Goal: Task Accomplishment & Management: Complete application form

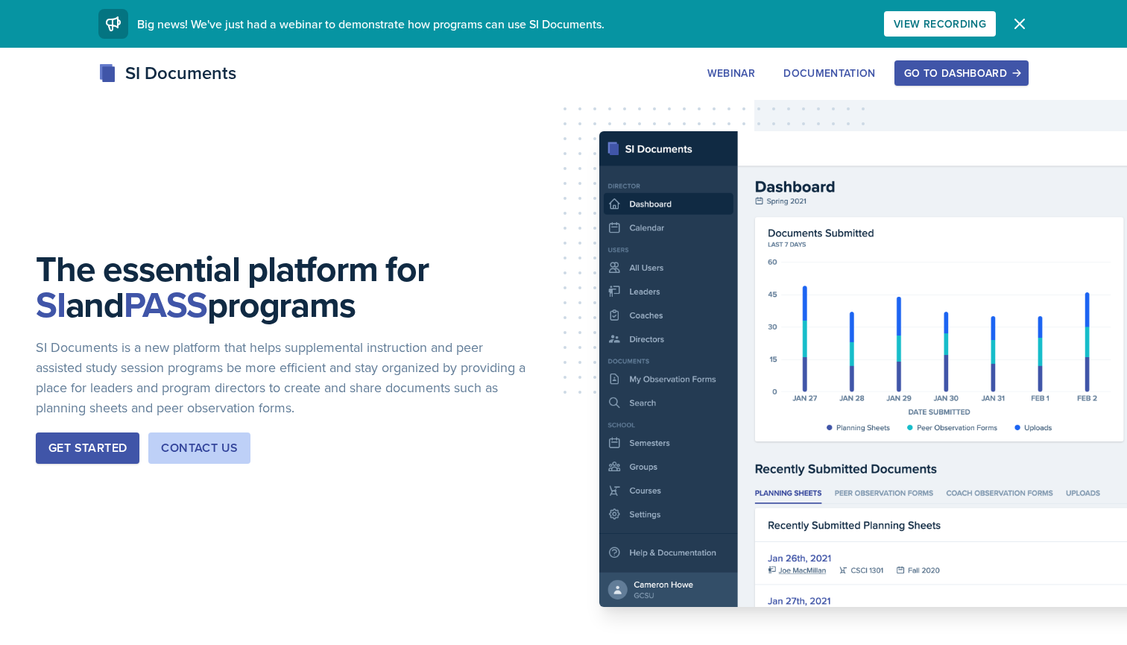
click at [980, 60] on button "Go to Dashboard" at bounding box center [962, 72] width 134 height 25
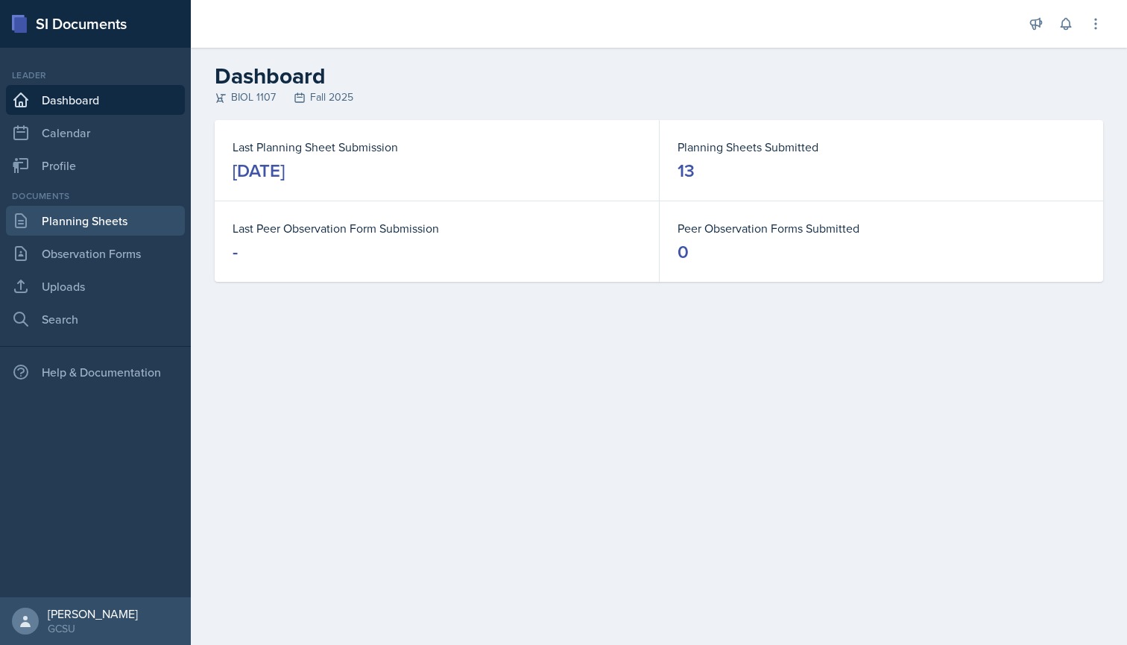
click at [89, 226] on link "Planning Sheets" at bounding box center [95, 221] width 179 height 30
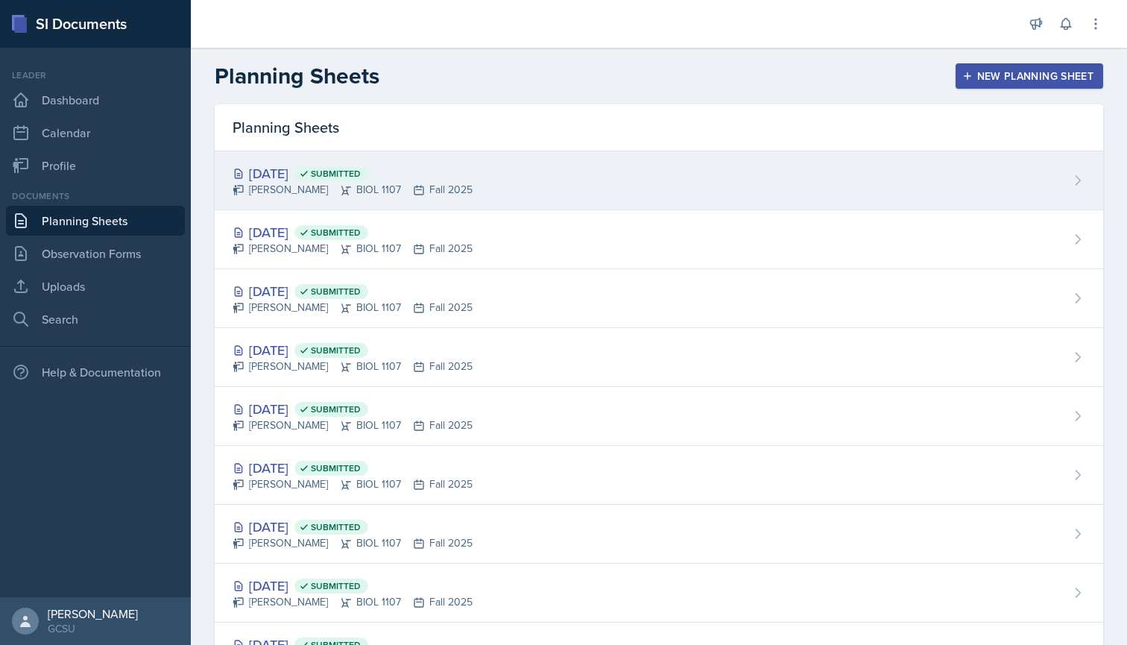
click at [303, 188] on div "[PERSON_NAME] BIOL 1107 Fall 2025" at bounding box center [353, 190] width 240 height 16
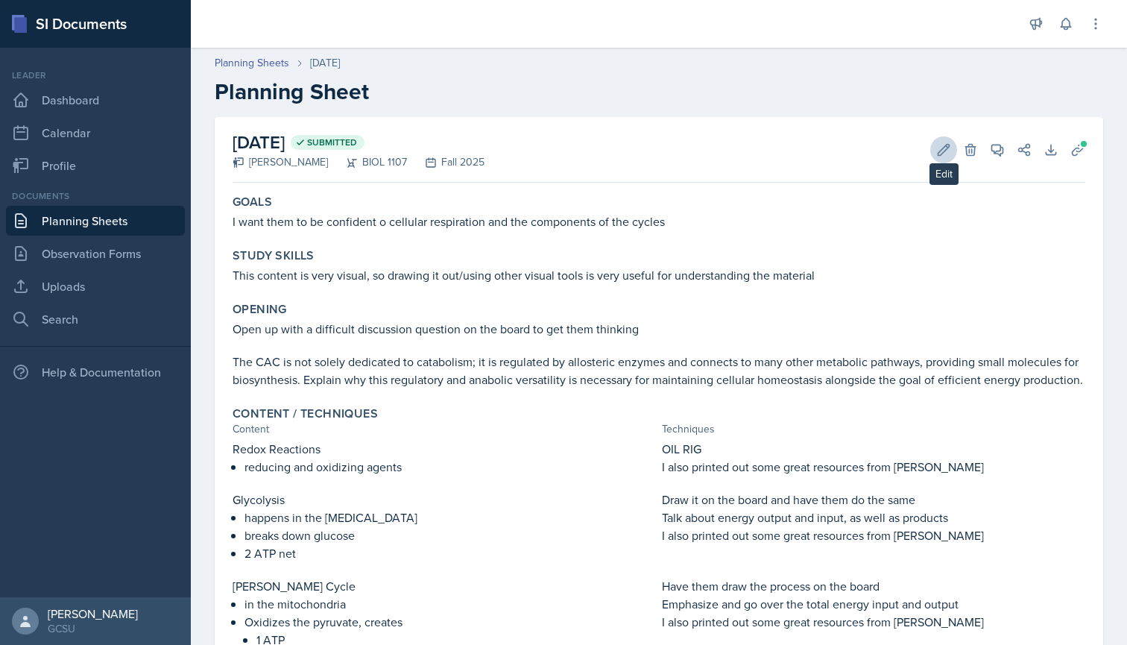
click at [942, 155] on icon at bounding box center [943, 149] width 15 height 15
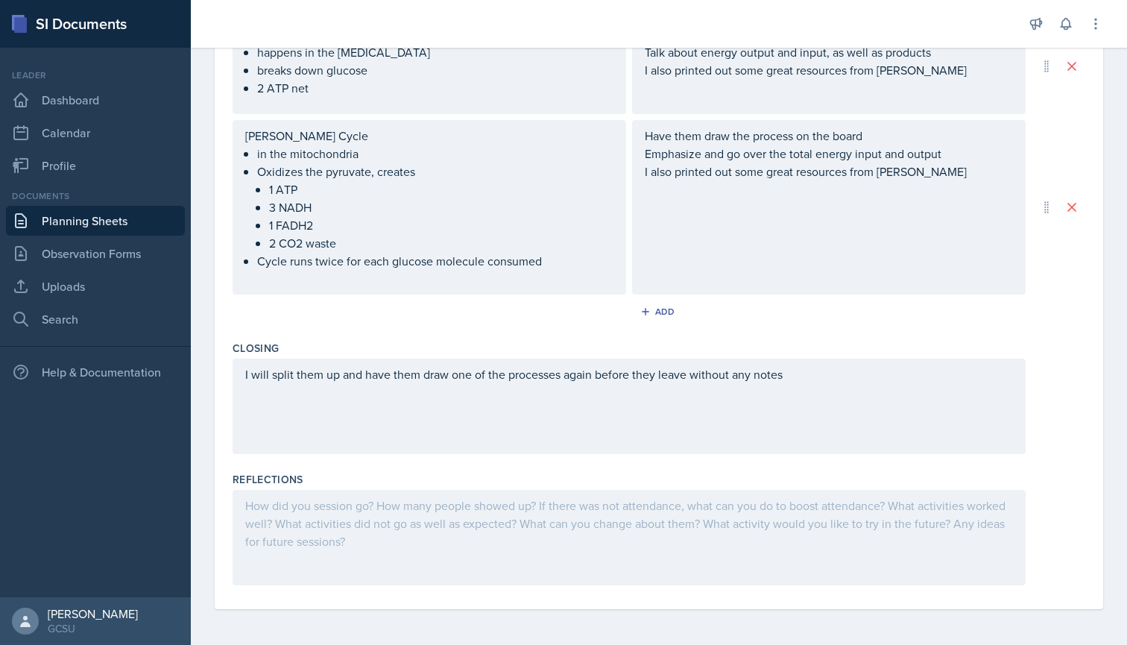
scroll to position [656, 0]
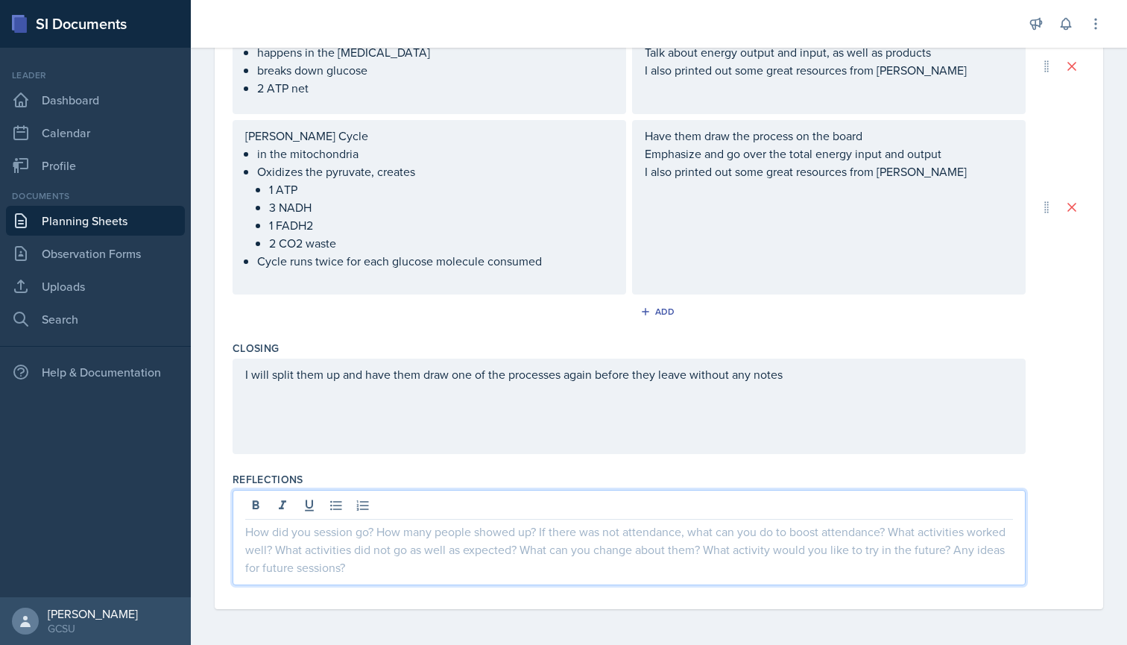
click at [325, 503] on div at bounding box center [629, 537] width 793 height 95
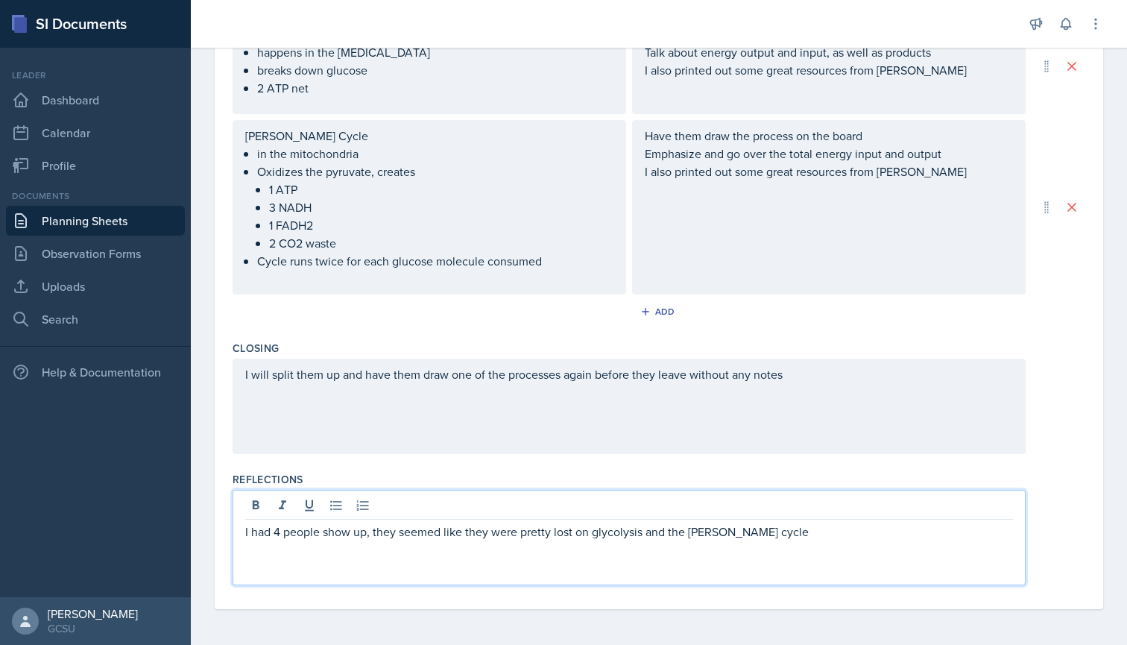
click at [710, 535] on p "I had 4 people show up, they seemed like they were pretty lost on glycolysis an…" at bounding box center [629, 532] width 768 height 18
click at [759, 539] on p "I had 4 people show up, they seemed like they were pretty lost on glycolysis an…" at bounding box center [629, 532] width 768 height 18
click at [933, 530] on p "I had four people show up; they seemed to be pretty lost on glycolysis and the …" at bounding box center [629, 532] width 768 height 18
click at [861, 537] on p "I had four people show up; they were lost on glycolysis and the [PERSON_NAME] c…" at bounding box center [629, 532] width 768 height 18
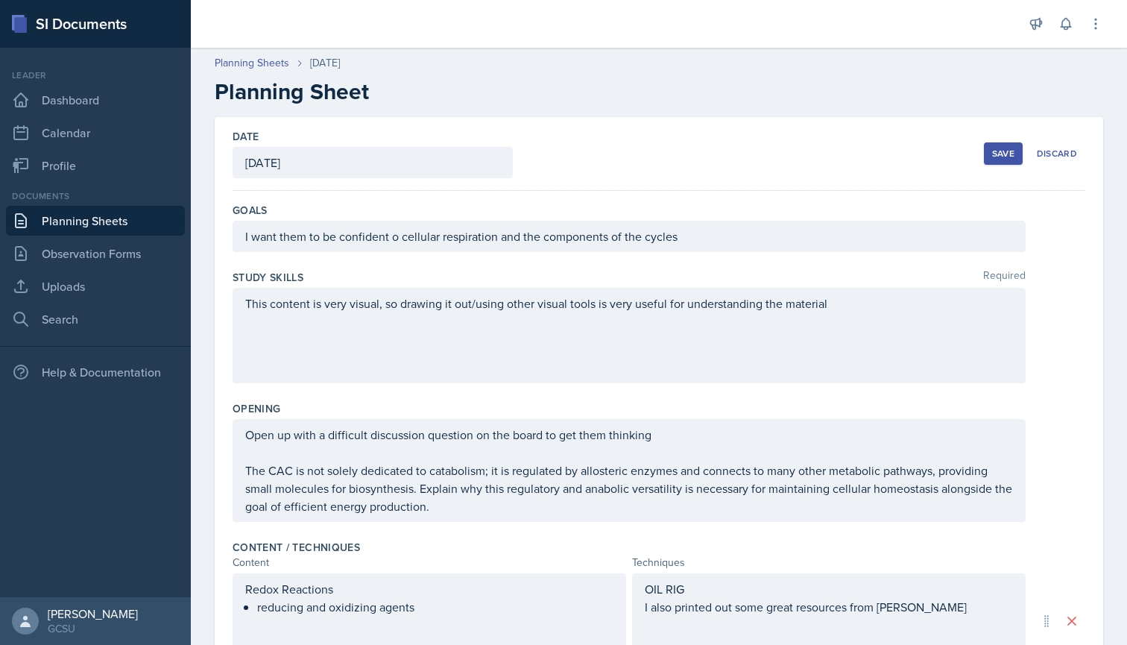
scroll to position [0, 0]
click at [993, 160] on button "Save" at bounding box center [1003, 153] width 39 height 22
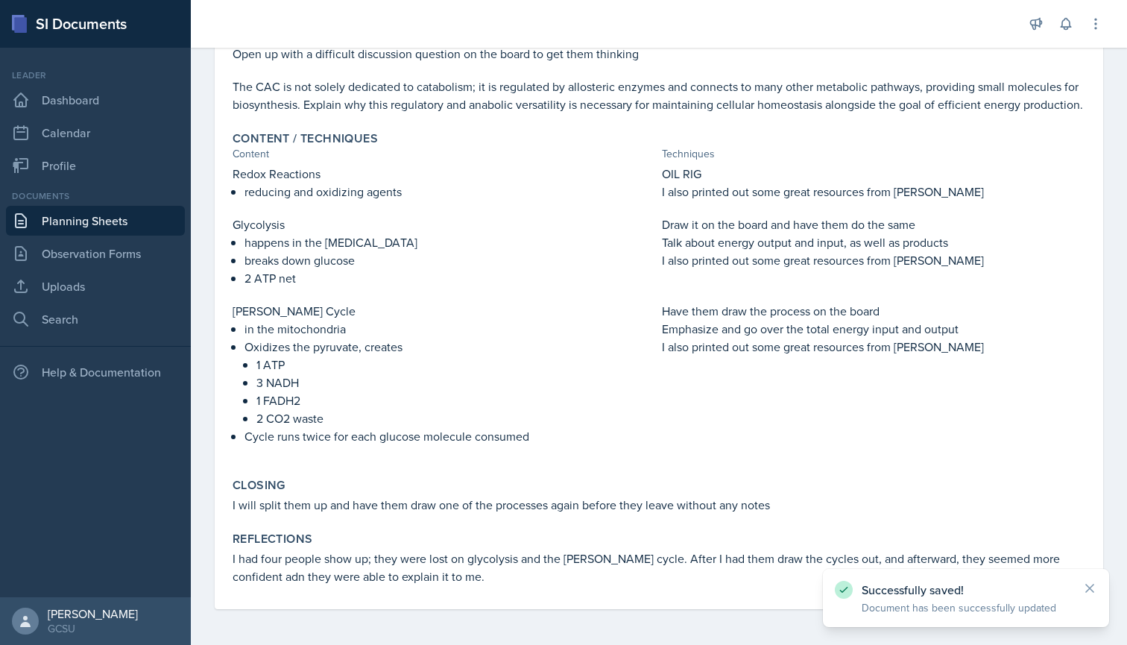
scroll to position [275, 0]
click at [1086, 589] on icon at bounding box center [1089, 588] width 15 height 15
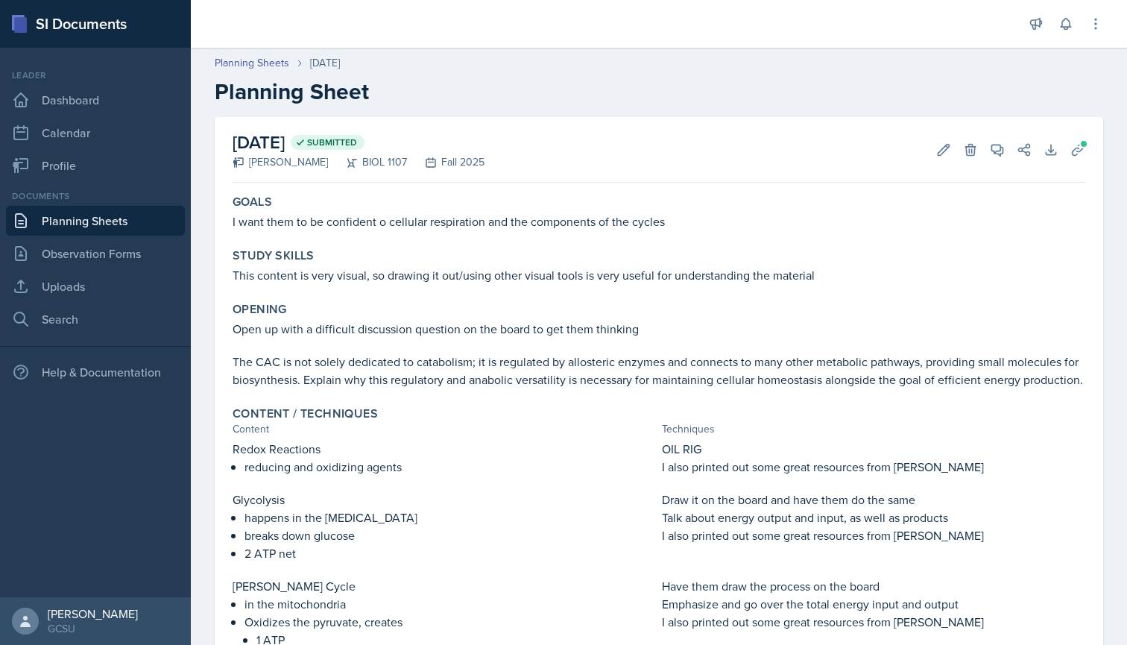
scroll to position [0, 0]
click at [61, 99] on link "Dashboard" at bounding box center [95, 100] width 179 height 30
